Goal: Find specific page/section: Find specific page/section

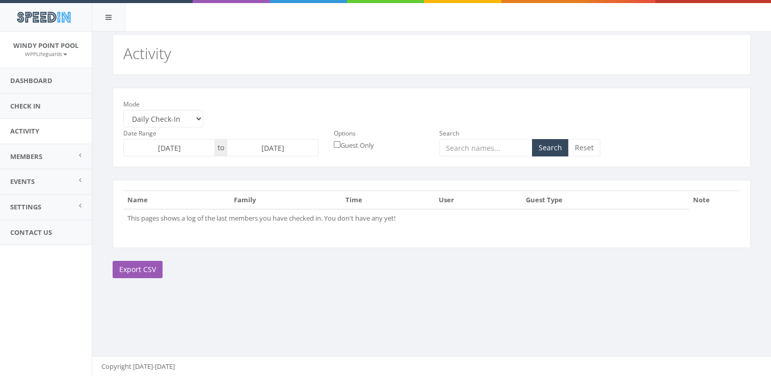
click at [212, 147] on input "[DATE]" at bounding box center [169, 147] width 92 height 17
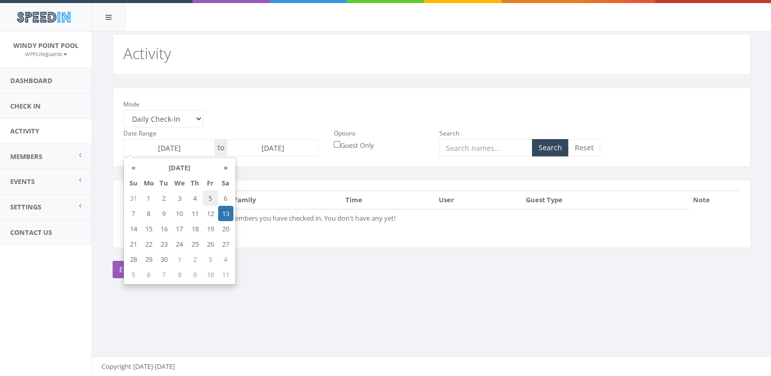
click at [206, 200] on td "5" at bounding box center [210, 198] width 15 height 15
type input "[DATE]"
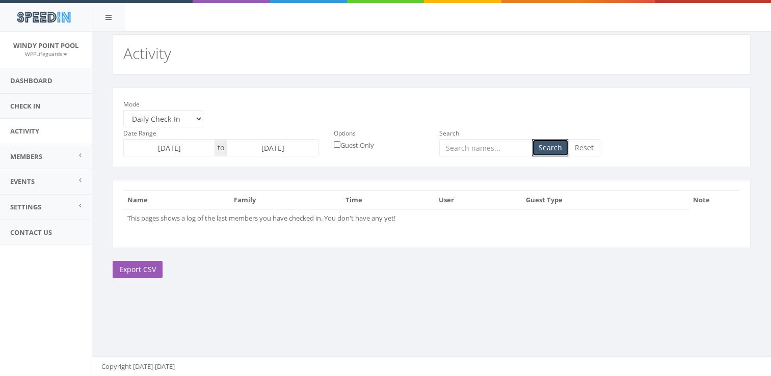
click at [542, 151] on button "Search" at bounding box center [550, 147] width 37 height 17
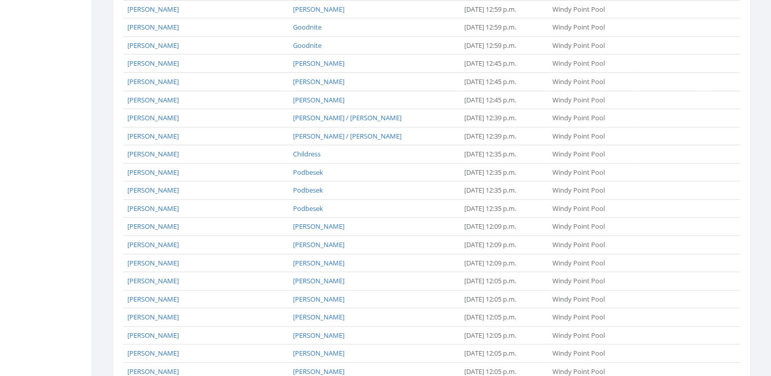
scroll to position [821, 0]
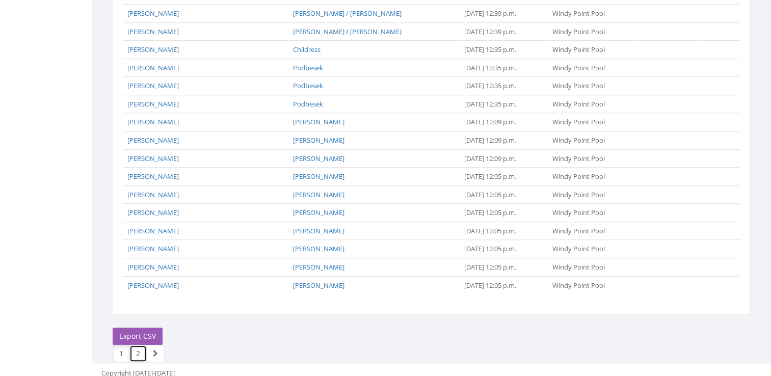
click at [138, 346] on link "2" at bounding box center [137, 353] width 17 height 17
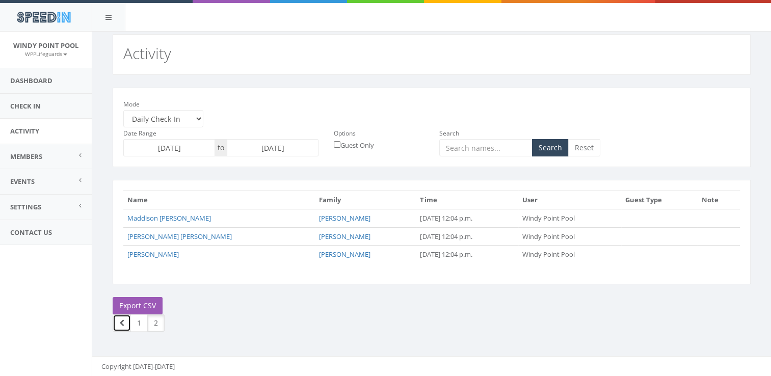
click at [124, 322] on link at bounding box center [122, 322] width 18 height 17
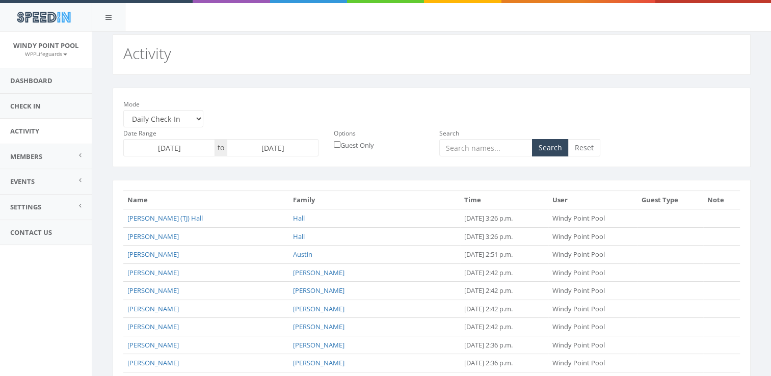
click at [196, 142] on input "[DATE]" at bounding box center [169, 147] width 92 height 17
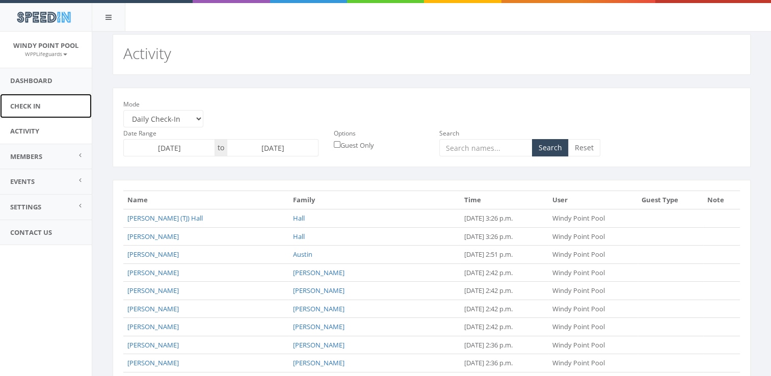
click at [61, 100] on link "Check In" at bounding box center [46, 106] width 92 height 25
